Goal: Transaction & Acquisition: Download file/media

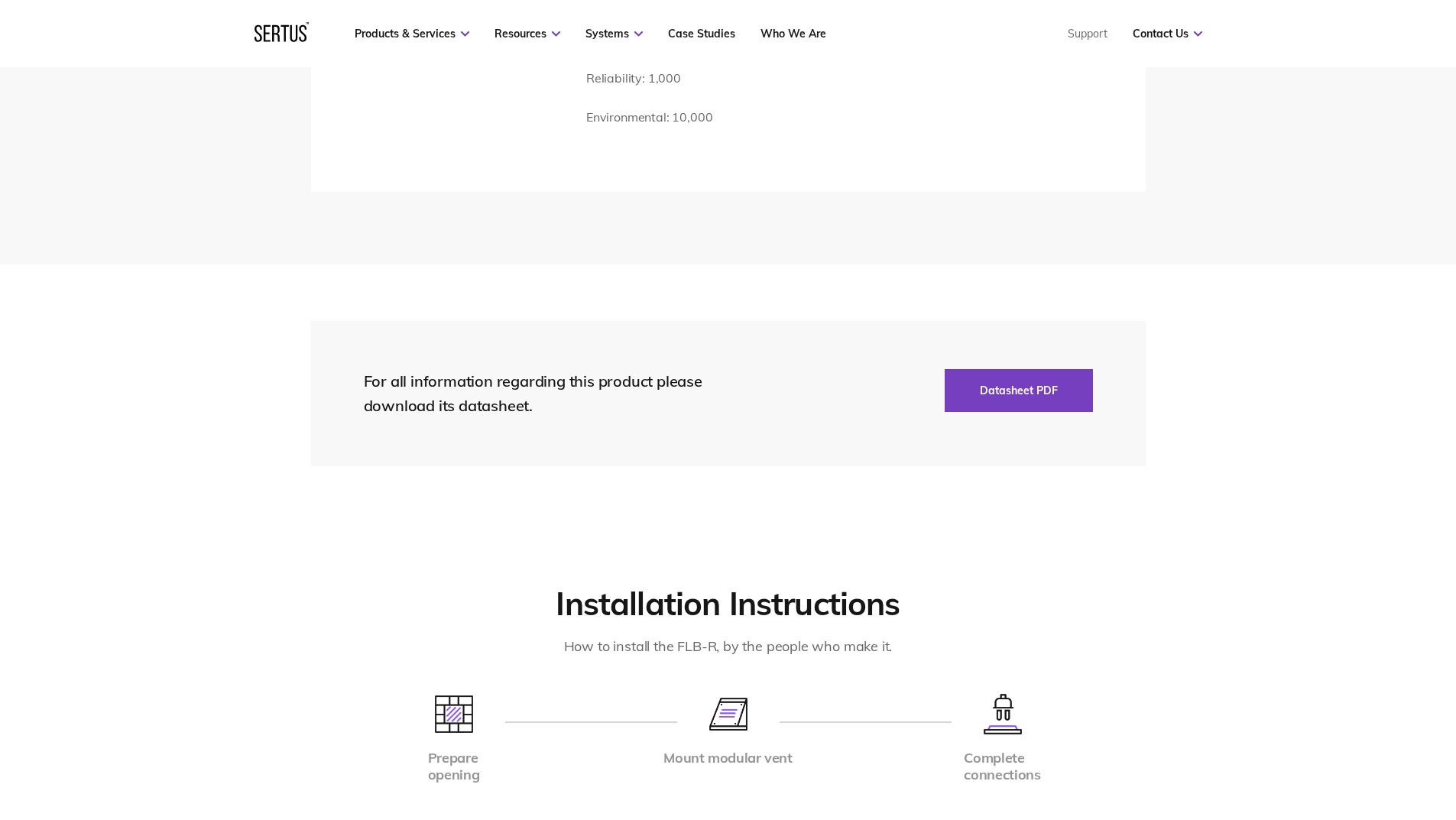
scroll to position [2752, 0]
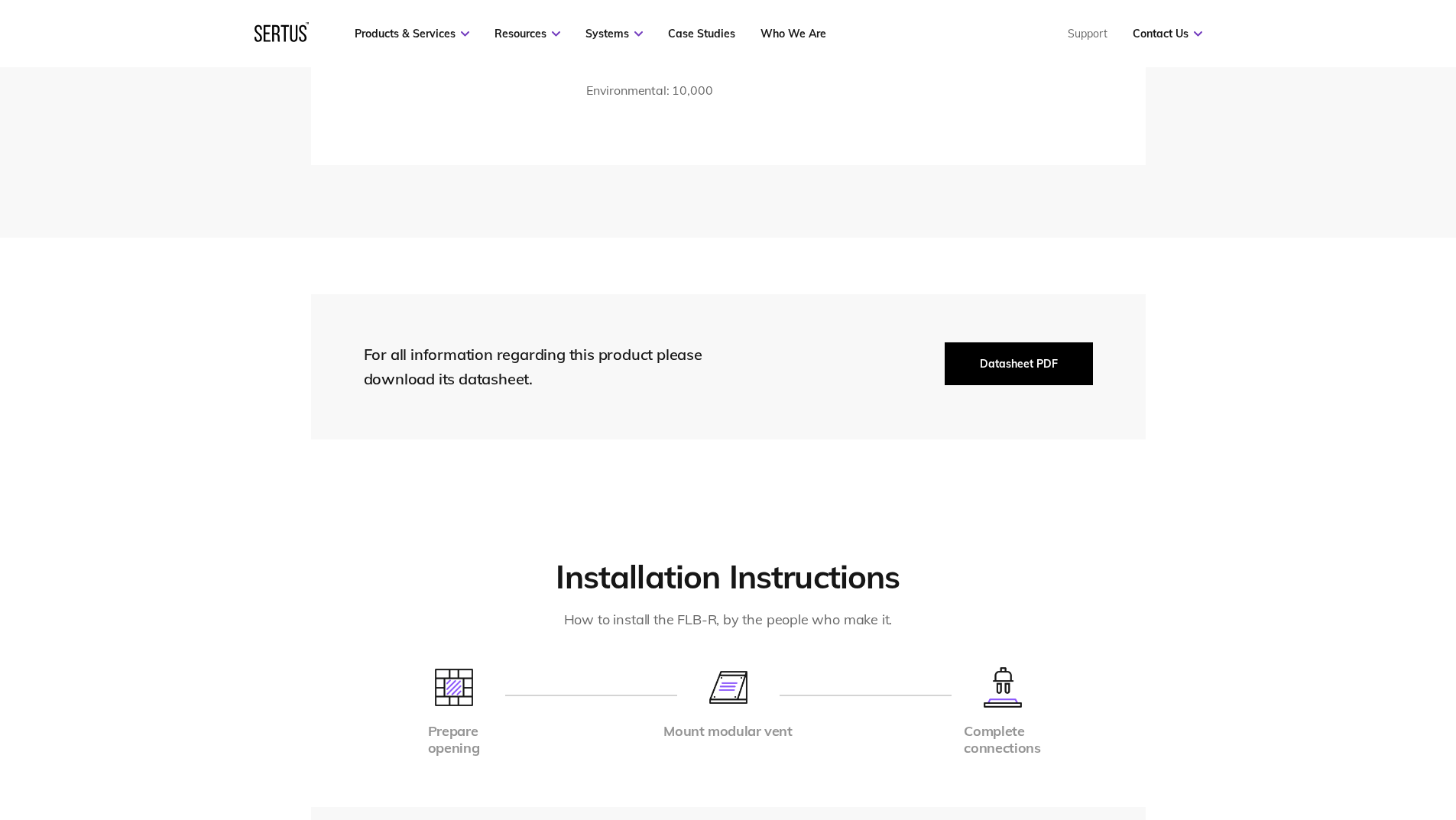
click at [985, 343] on button "Datasheet PDF" at bounding box center [1019, 364] width 148 height 43
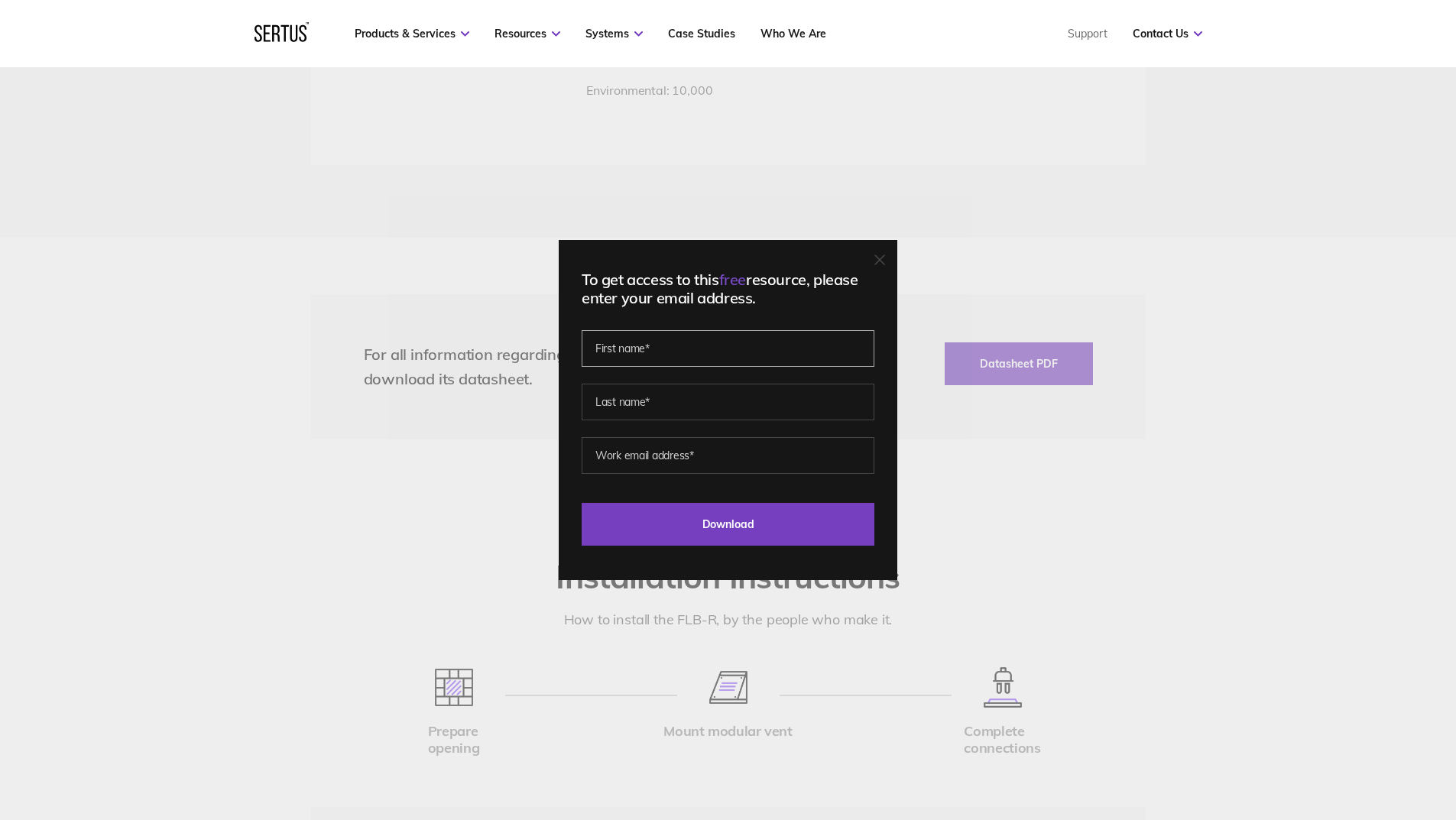
click at [777, 349] on input "text" at bounding box center [727, 348] width 292 height 37
type input "Naa"
click at [755, 410] on input "text" at bounding box center [727, 401] width 292 height 37
type input "A"
click at [617, 465] on input "email" at bounding box center [727, 455] width 292 height 37
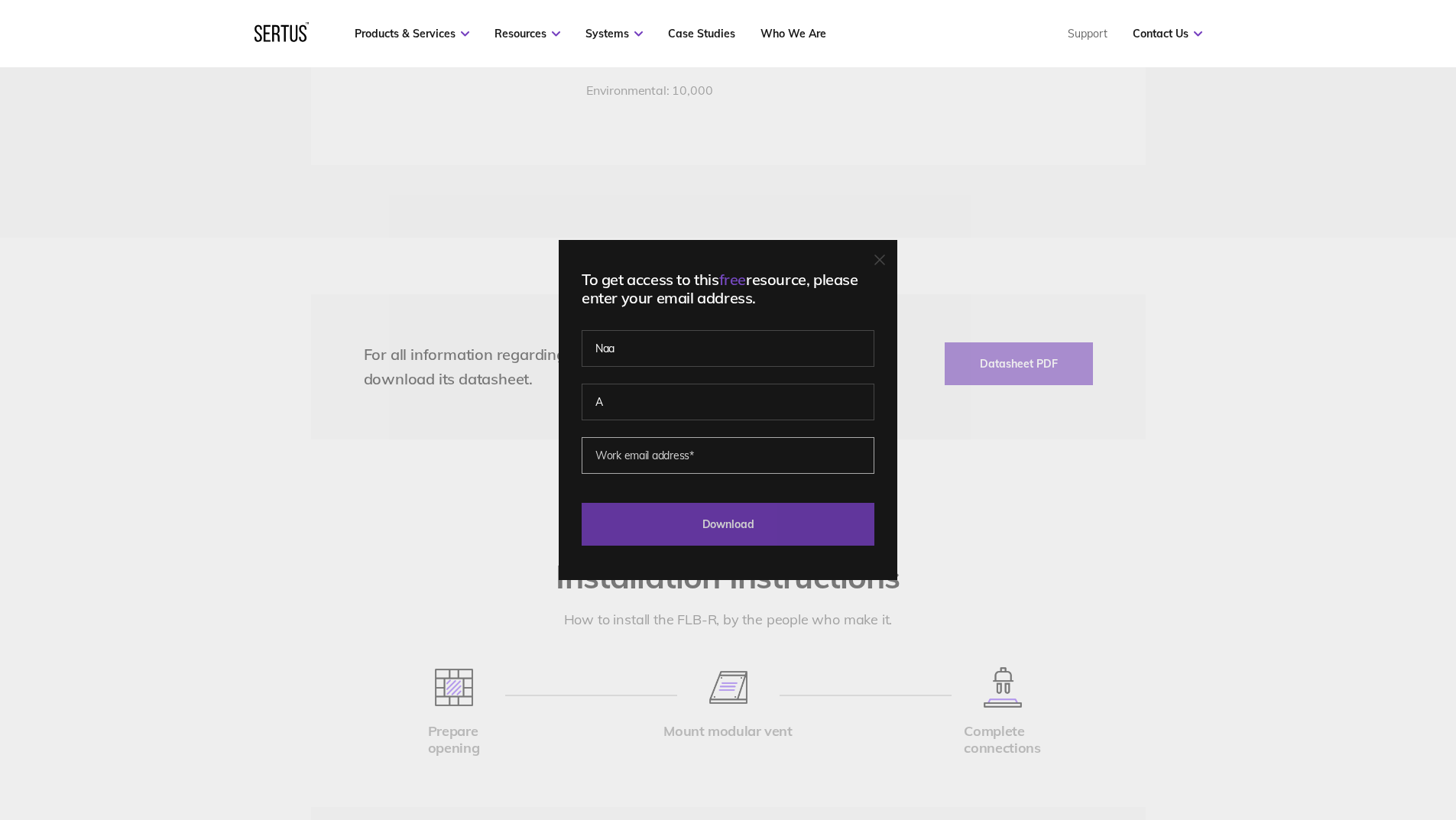
type input "[EMAIL_ADDRESS][PERSON_NAME][DOMAIN_NAME]"
click at [725, 528] on input "Download" at bounding box center [727, 524] width 292 height 43
